Goal: Communication & Community: Answer question/provide support

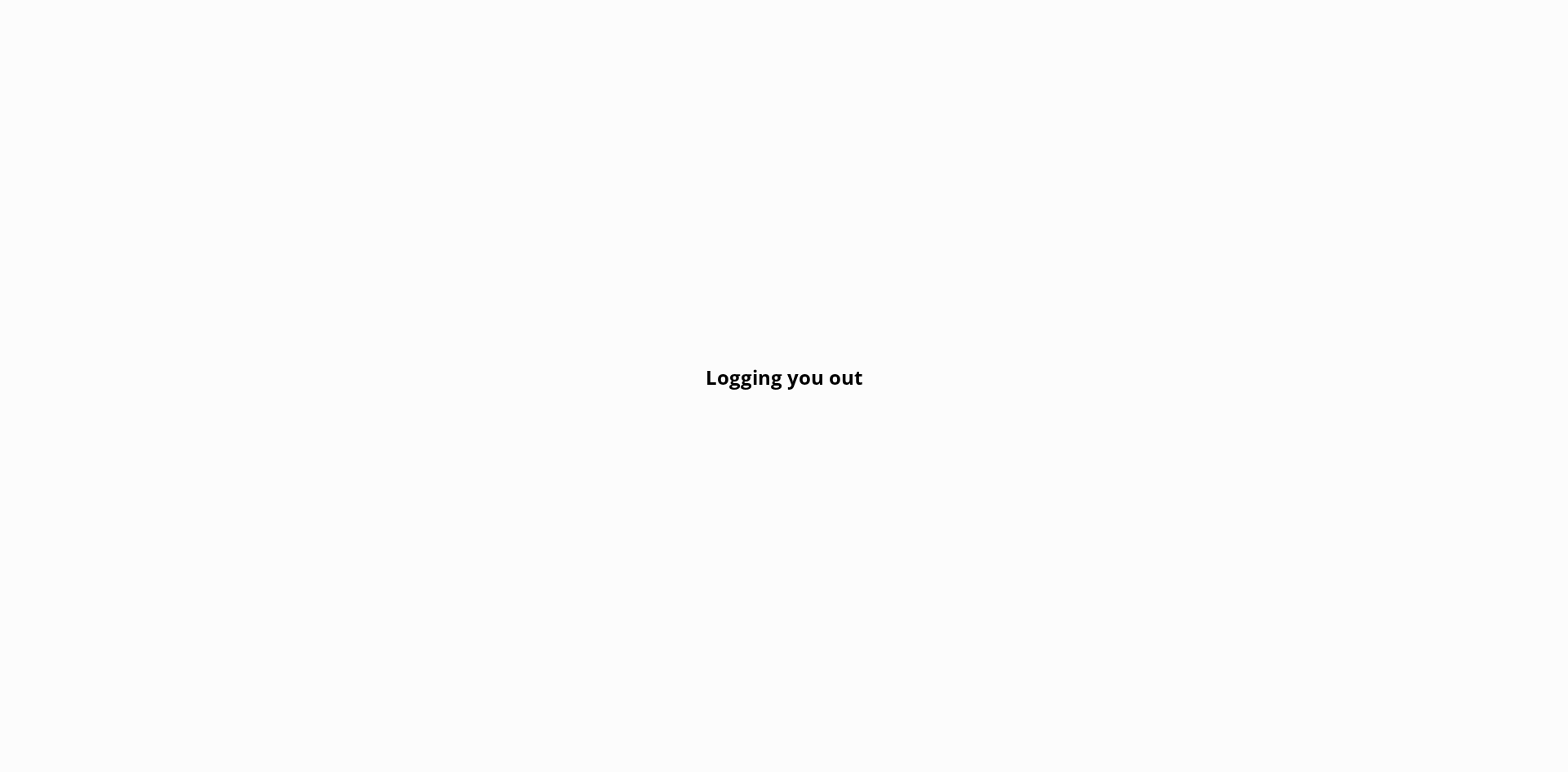
click at [796, 358] on div "Logging you out" at bounding box center [784, 386] width 1568 height 772
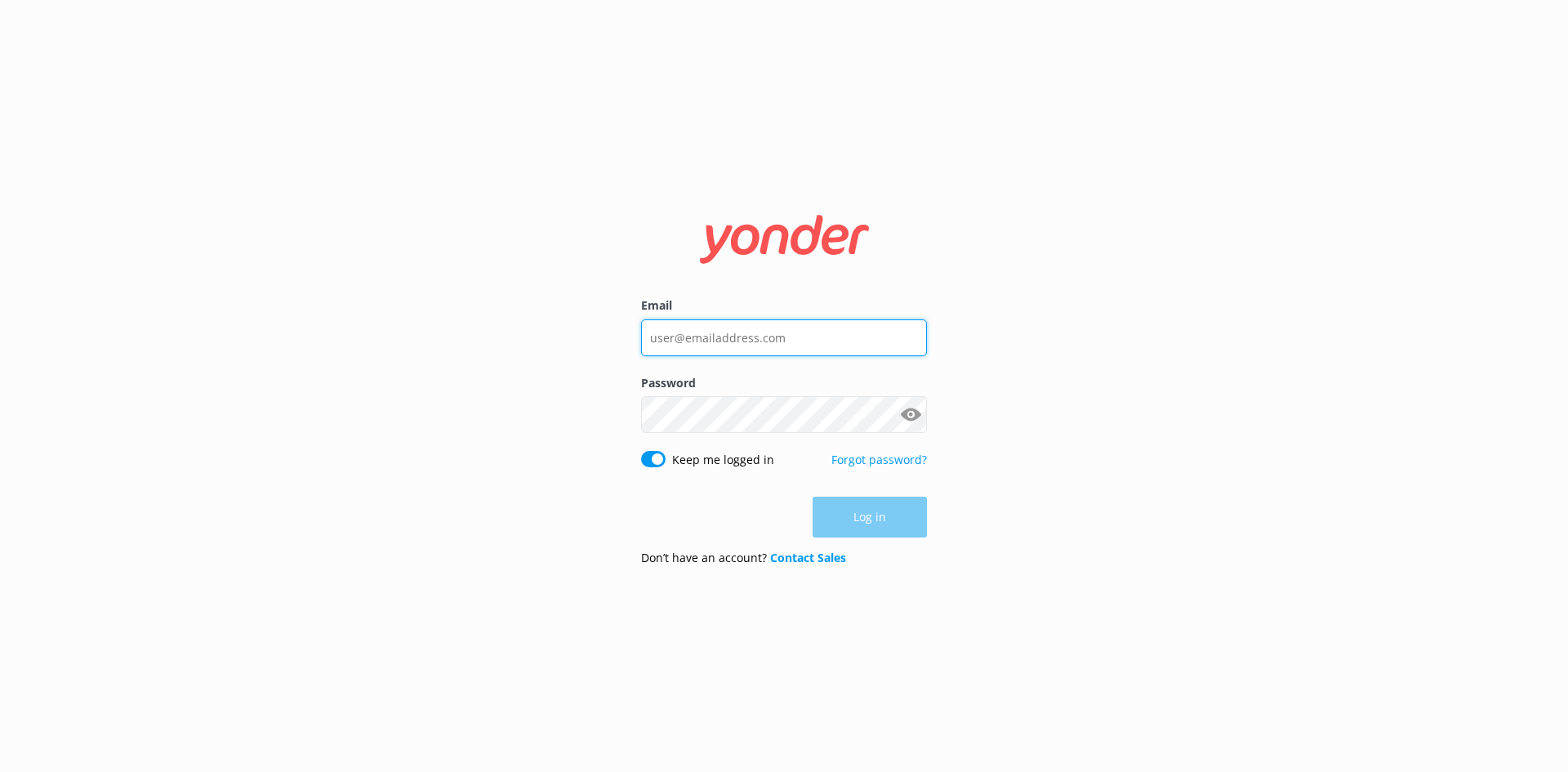
type input "[EMAIL_ADDRESS][DOMAIN_NAME]"
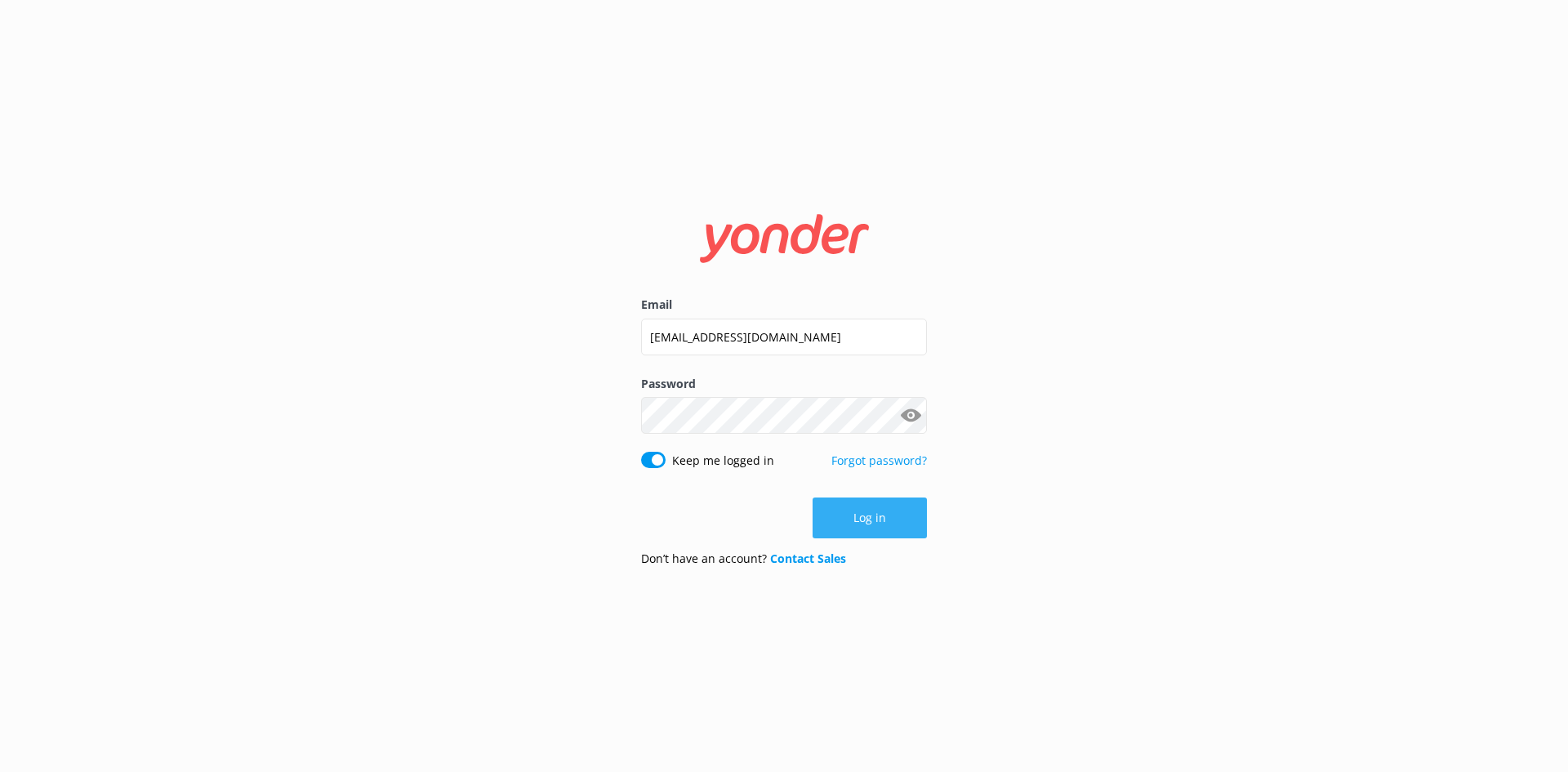
click at [908, 522] on button "Log in" at bounding box center [870, 518] width 115 height 41
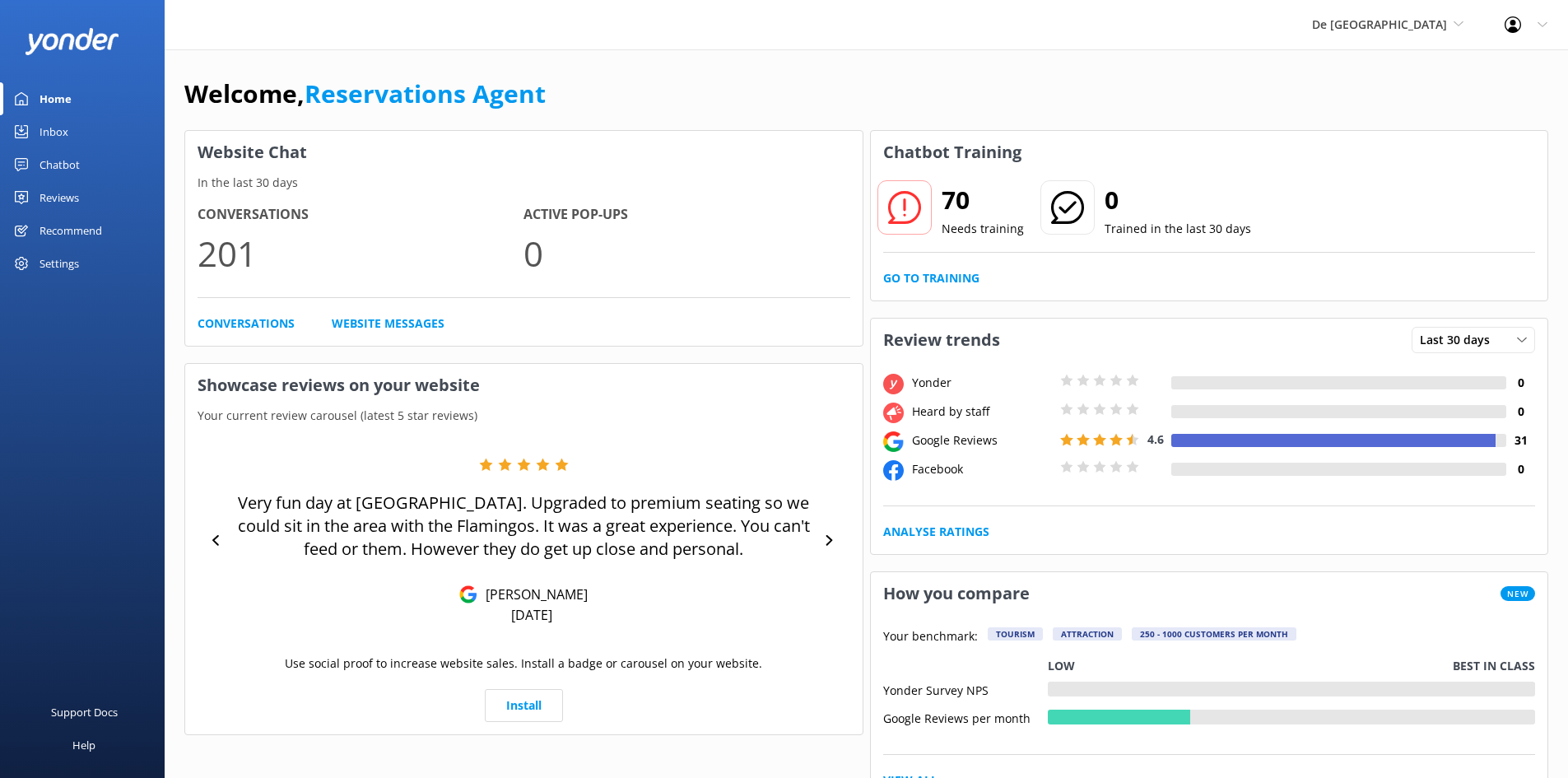
click at [44, 130] on div "Inbox" at bounding box center [54, 132] width 28 height 33
